Goal: Task Accomplishment & Management: Manage account settings

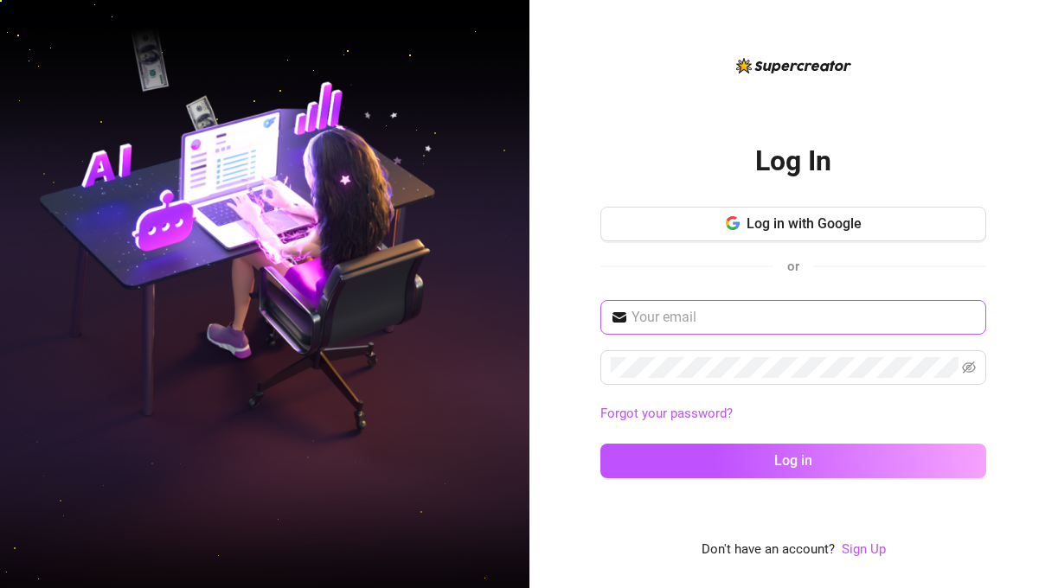
type input "slightsounds@gmail.com"
click at [939, 258] on div "or" at bounding box center [793, 266] width 386 height 22
click at [1030, 265] on div "Log In Log in with Google or slightsounds@gmail.com Forgot your password? Log i…" at bounding box center [793, 294] width 529 height 588
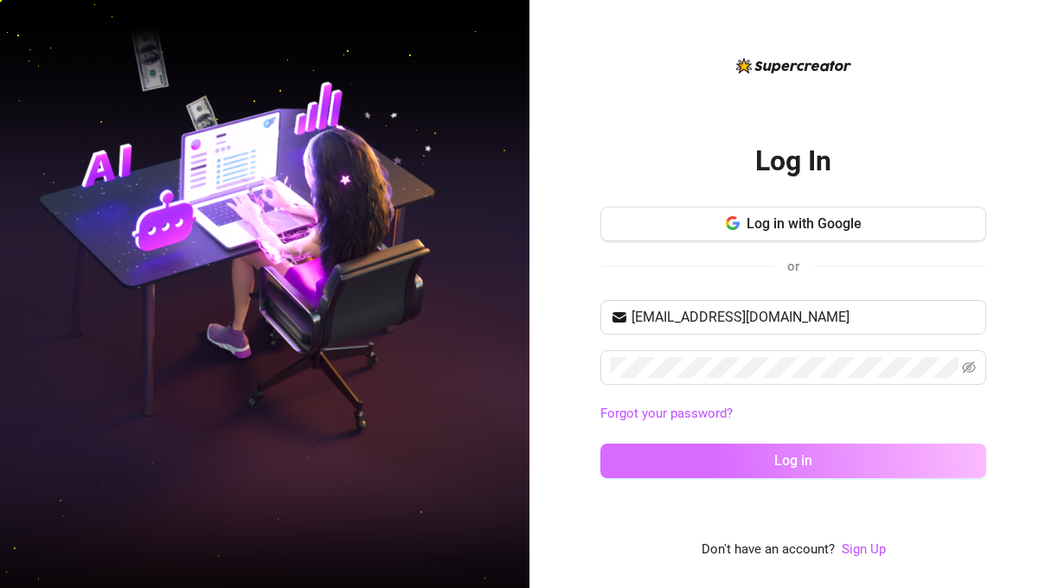
click at [883, 464] on button "Log in" at bounding box center [793, 461] width 386 height 35
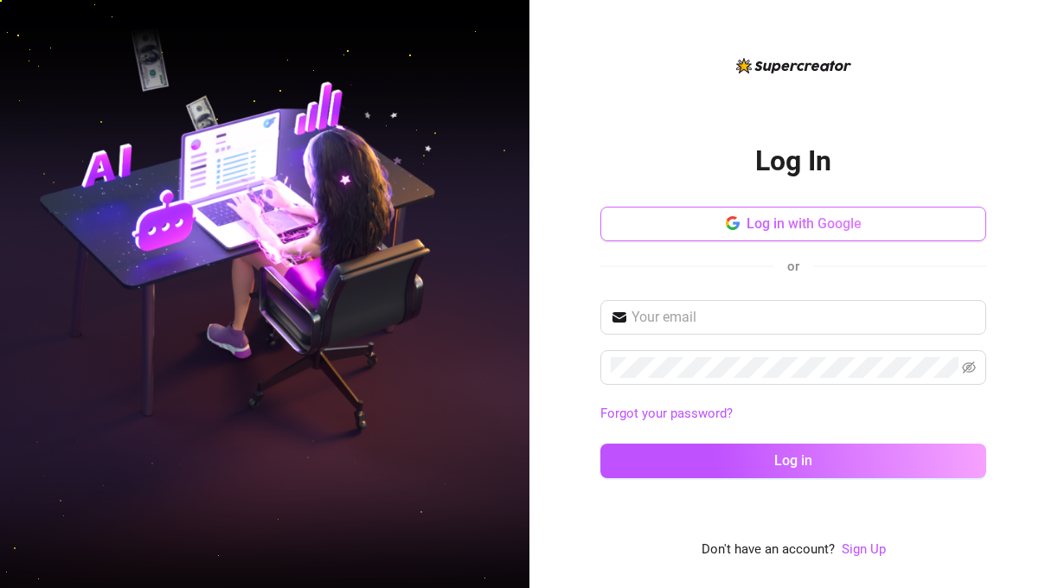
click at [820, 219] on span "Log in with Google" at bounding box center [803, 223] width 115 height 16
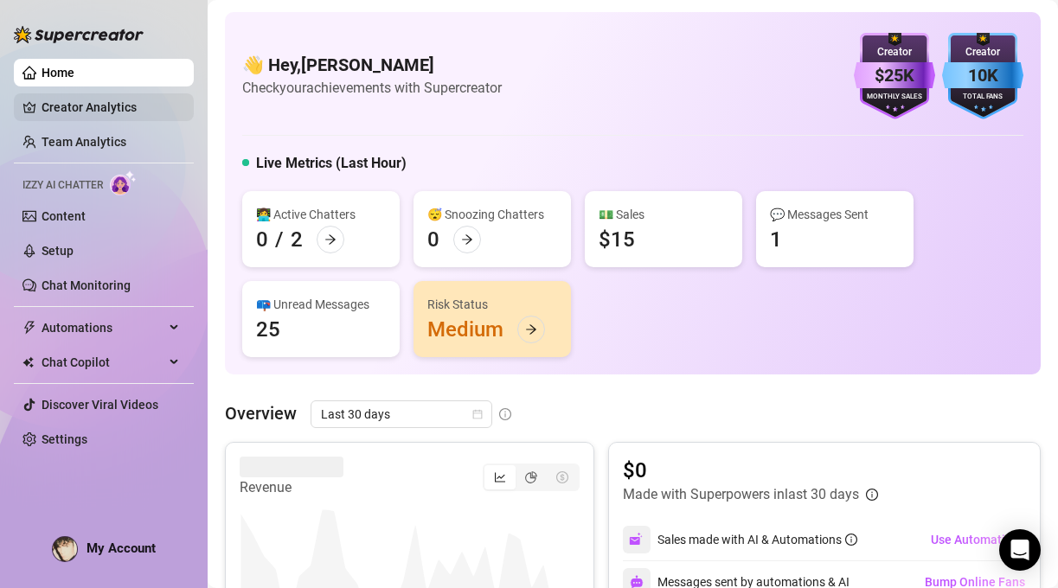
click at [119, 100] on link "Creator Analytics" at bounding box center [111, 107] width 138 height 28
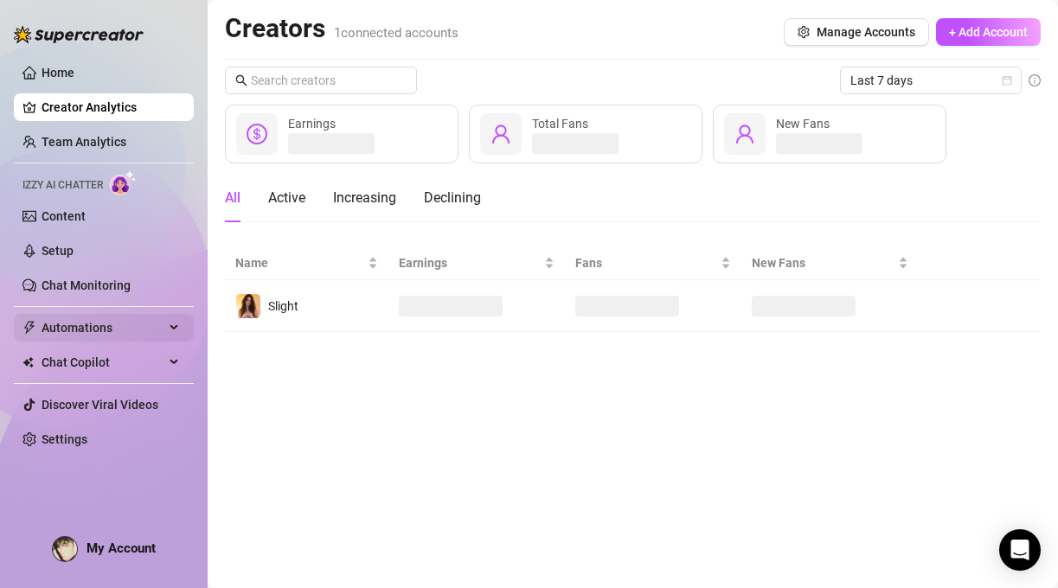
click at [71, 336] on span "Automations" at bounding box center [103, 328] width 123 height 28
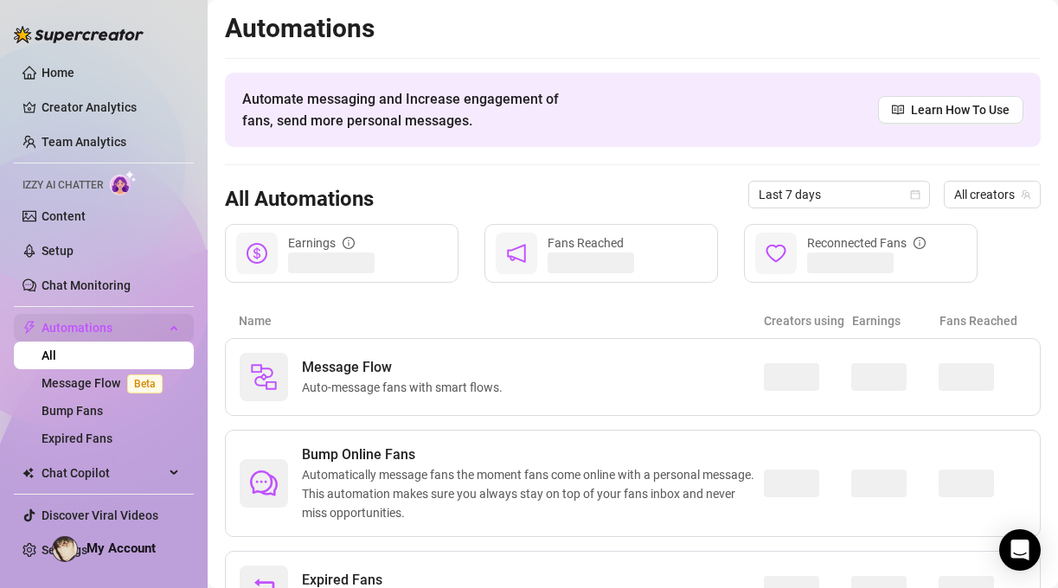
click at [106, 329] on span "Automations" at bounding box center [103, 328] width 123 height 28
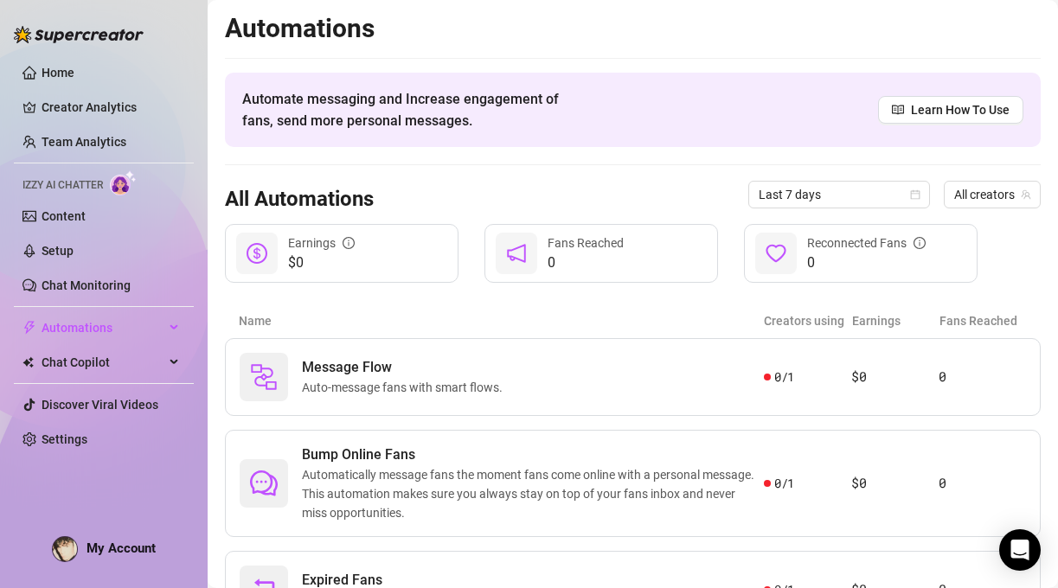
click at [123, 29] on img at bounding box center [79, 34] width 130 height 17
click at [47, 36] on img at bounding box center [79, 34] width 130 height 17
click at [48, 66] on link "Home" at bounding box center [58, 73] width 33 height 14
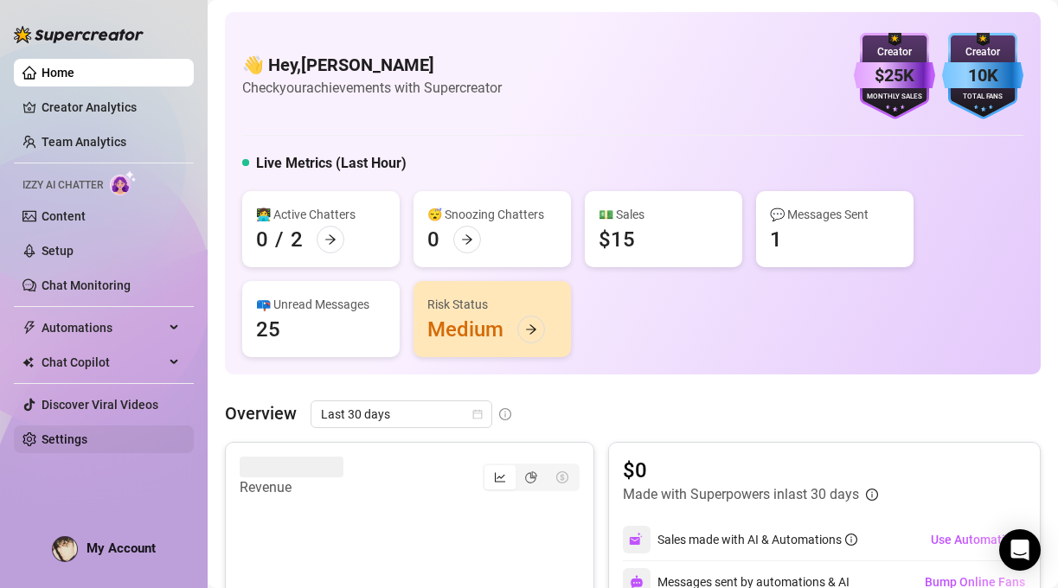
click at [75, 446] on link "Settings" at bounding box center [65, 439] width 46 height 14
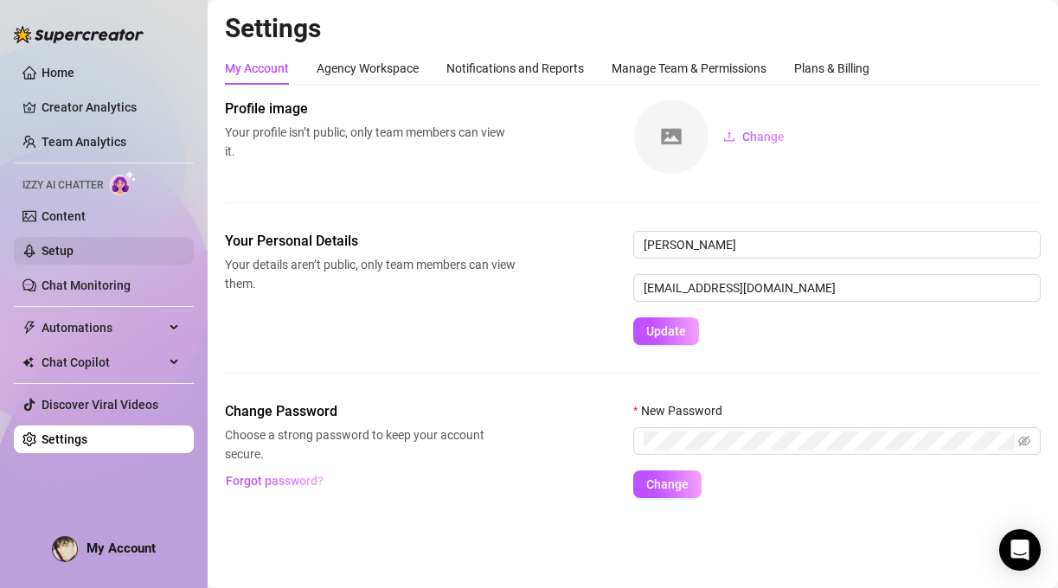
click at [74, 248] on link "Setup" at bounding box center [58, 251] width 32 height 14
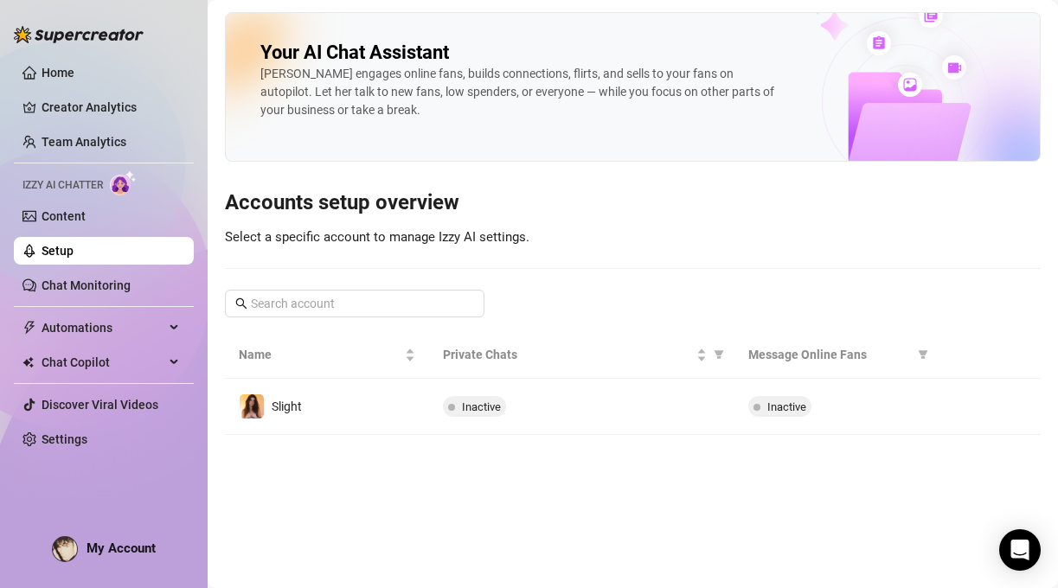
click at [100, 16] on div at bounding box center [79, 26] width 130 height 52
click at [95, 39] on img at bounding box center [79, 34] width 130 height 17
click at [62, 68] on link "Home" at bounding box center [58, 73] width 33 height 14
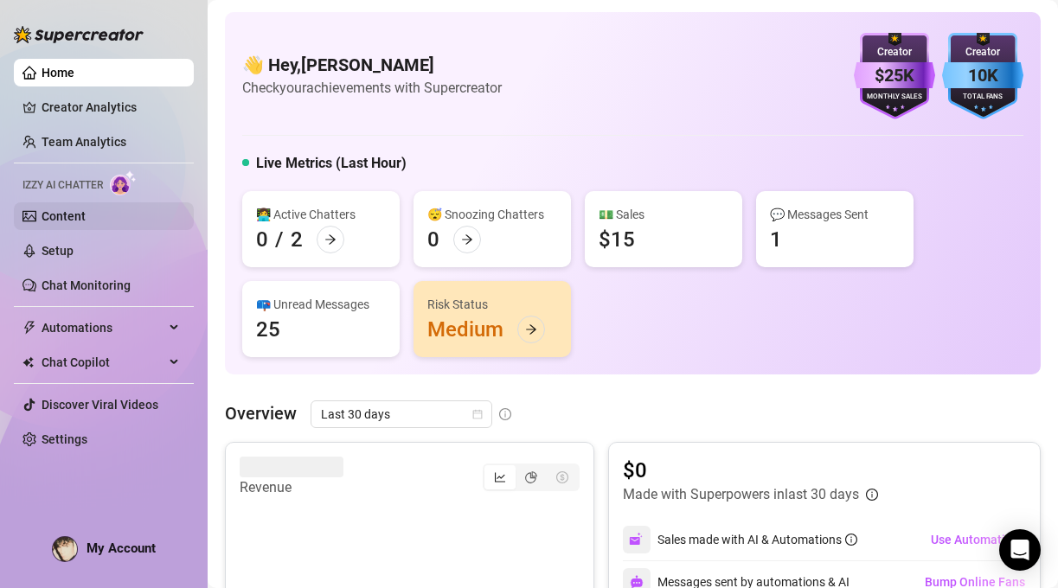
click at [80, 217] on link "Content" at bounding box center [64, 216] width 44 height 14
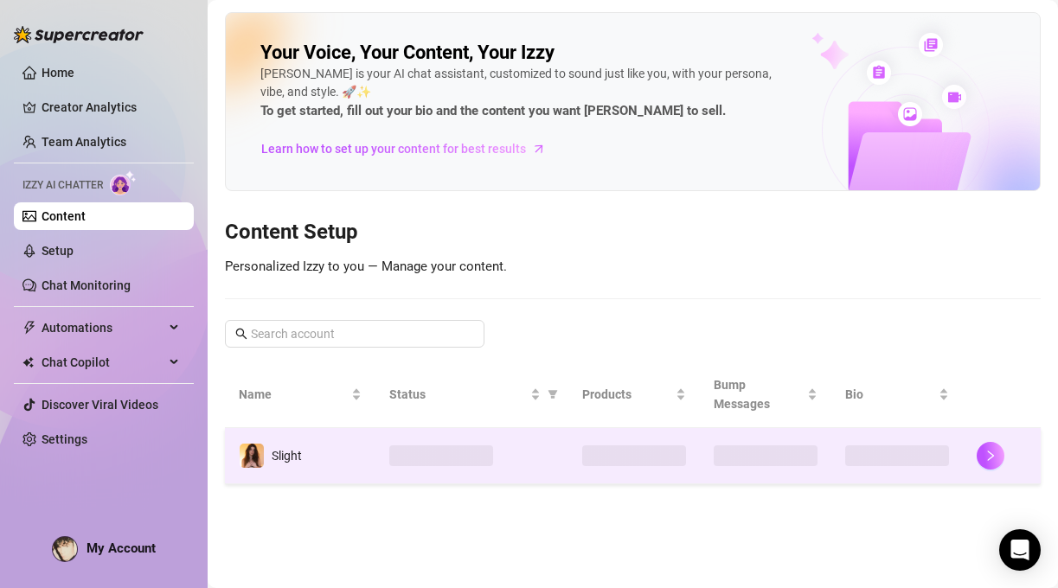
click at [243, 451] on img at bounding box center [252, 456] width 24 height 24
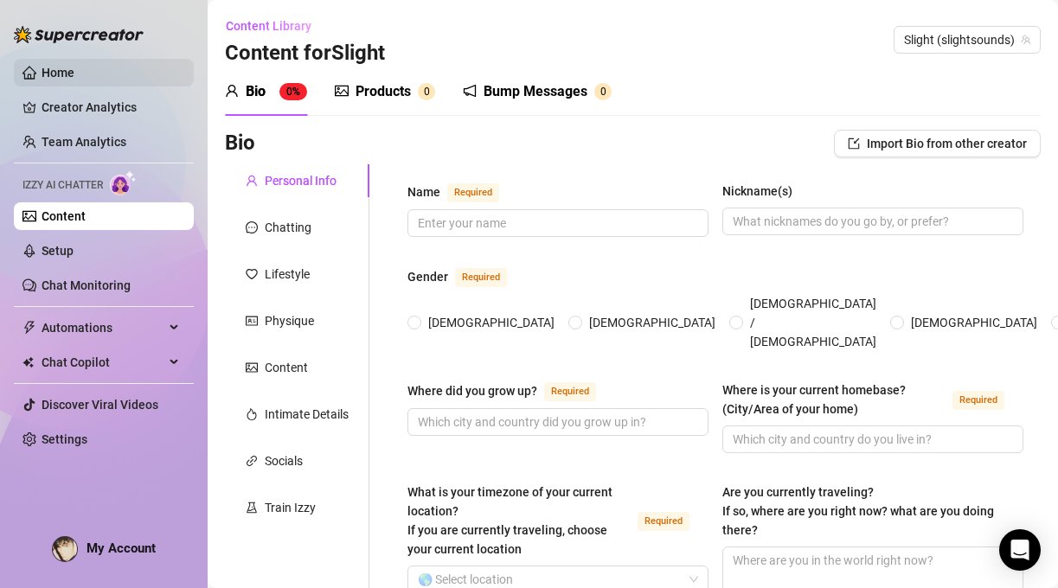
click at [63, 66] on link "Home" at bounding box center [58, 73] width 33 height 14
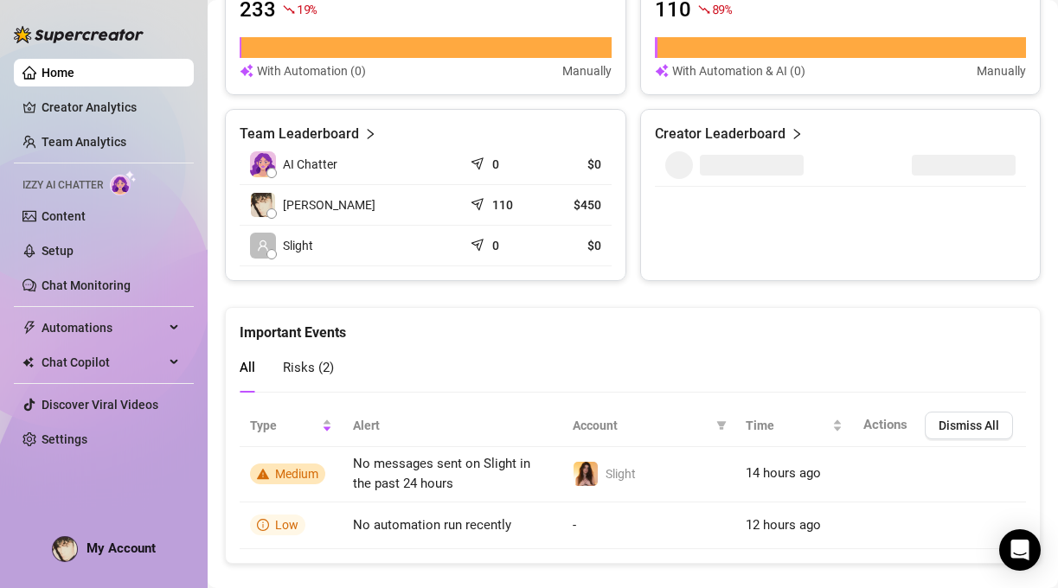
scroll to position [802, 0]
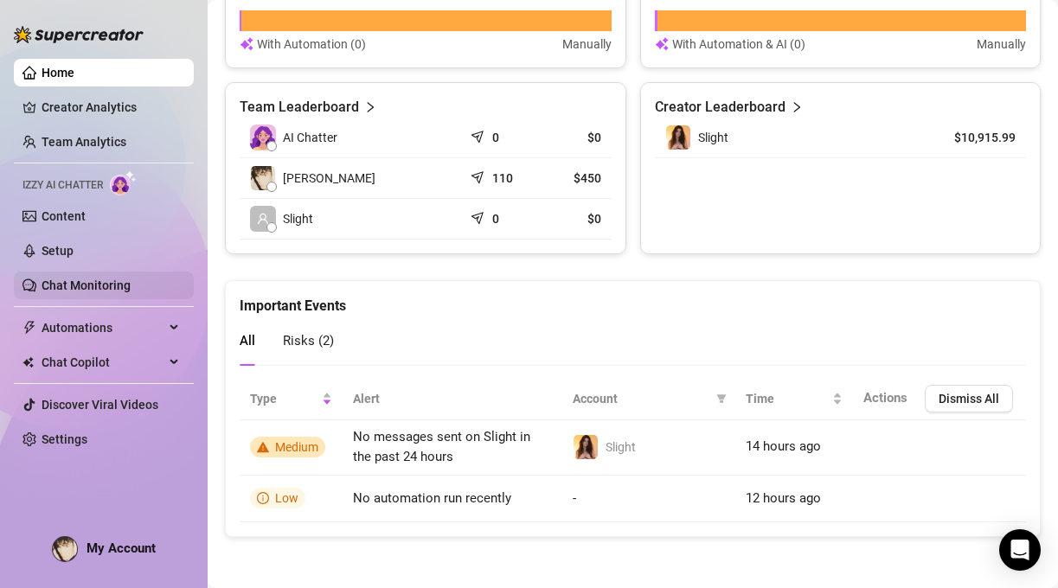
click at [88, 278] on link "Chat Monitoring" at bounding box center [86, 285] width 89 height 14
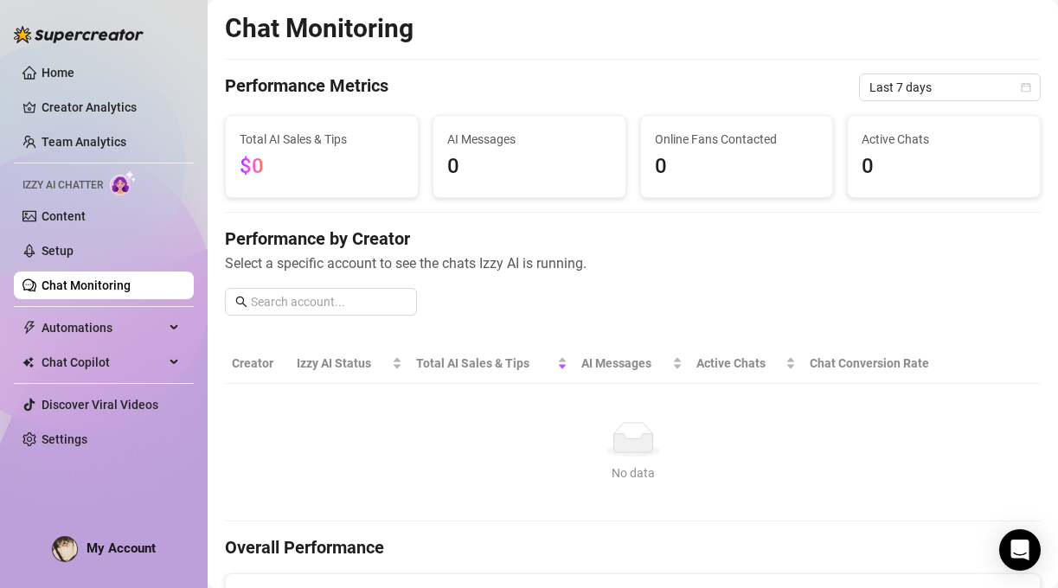
click at [72, 30] on img at bounding box center [79, 34] width 130 height 17
click at [65, 69] on link "Home" at bounding box center [58, 73] width 33 height 14
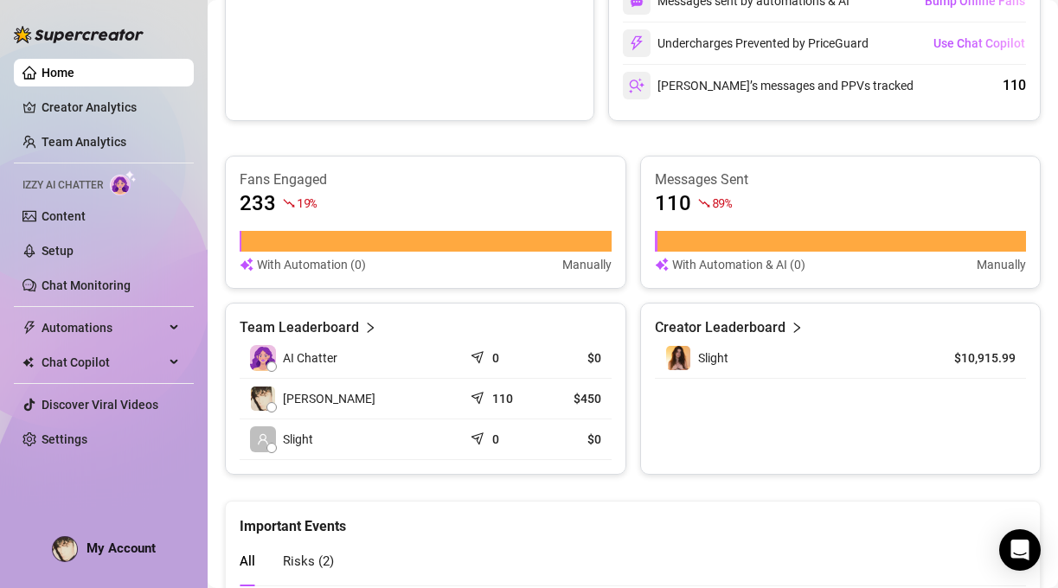
scroll to position [802, 0]
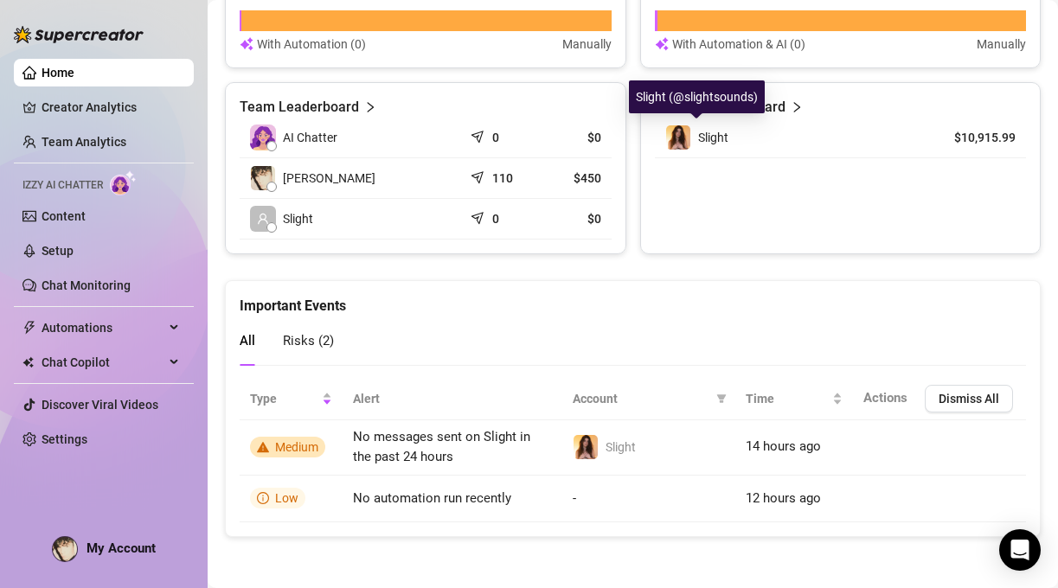
click at [687, 132] on img at bounding box center [678, 137] width 24 height 24
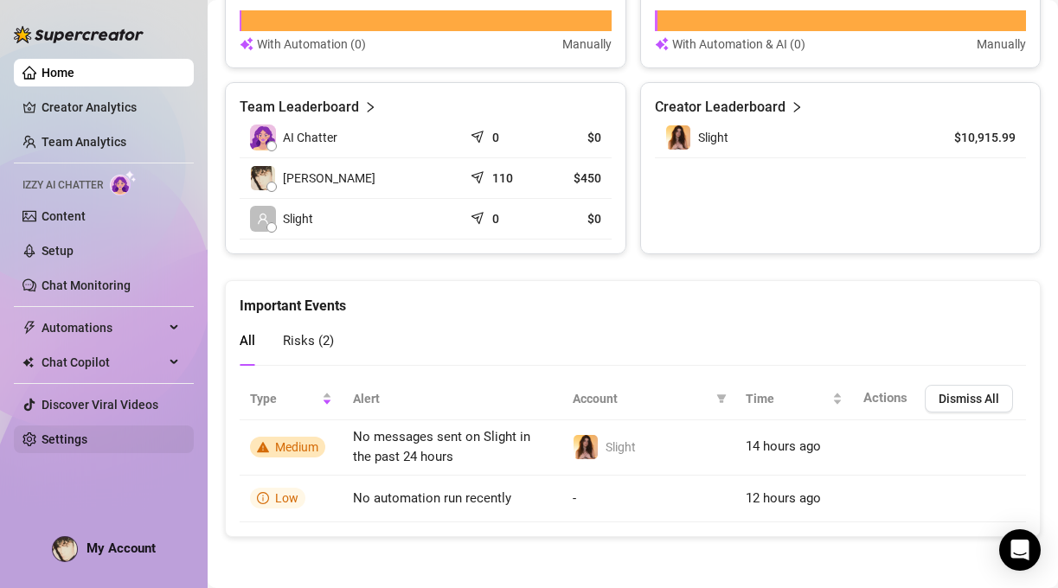
click at [69, 434] on link "Settings" at bounding box center [65, 439] width 46 height 14
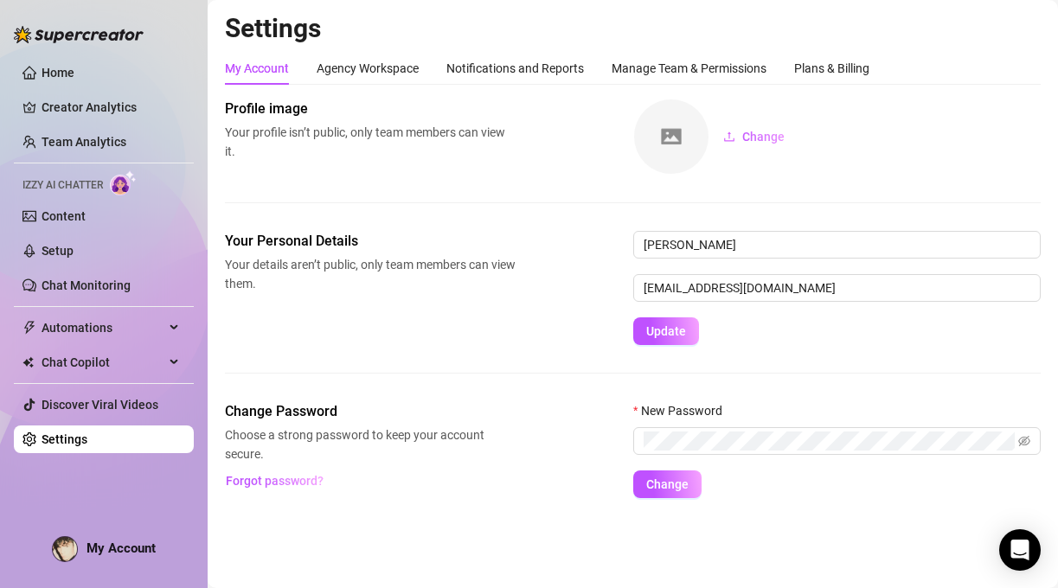
click at [348, 46] on div "Settings My Account Agency Workspace Notifications and Reports Manage Team & Pe…" at bounding box center [632, 265] width 815 height 507
click at [359, 72] on div "Agency Workspace" at bounding box center [368, 68] width 102 height 19
